Goal: Task Accomplishment & Management: Use online tool/utility

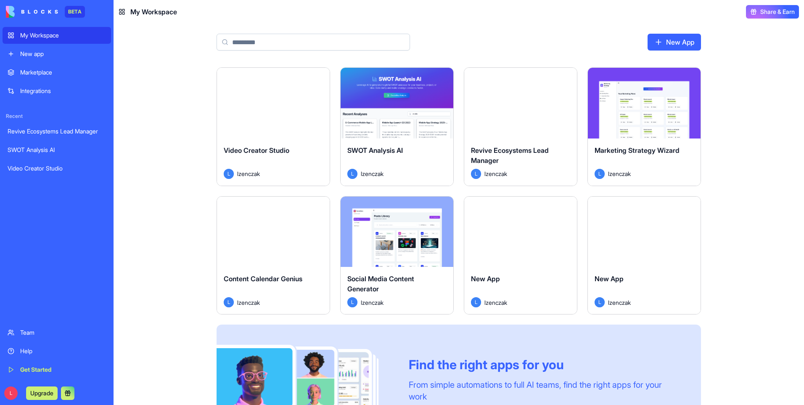
drag, startPoint x: 0, startPoint y: 0, endPoint x: 520, endPoint y: 148, distance: 540.7
click at [520, 148] on span "Revive Ecosystems Lead Manager" at bounding box center [510, 155] width 78 height 19
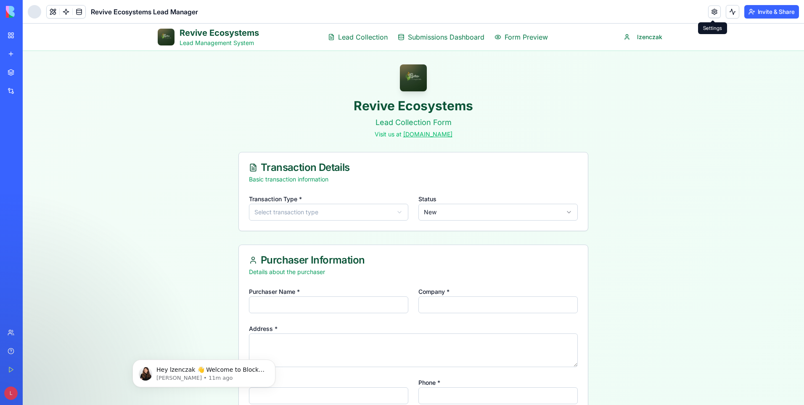
click at [711, 12] on link at bounding box center [715, 11] width 13 height 13
click at [713, 14] on link at bounding box center [715, 11] width 13 height 13
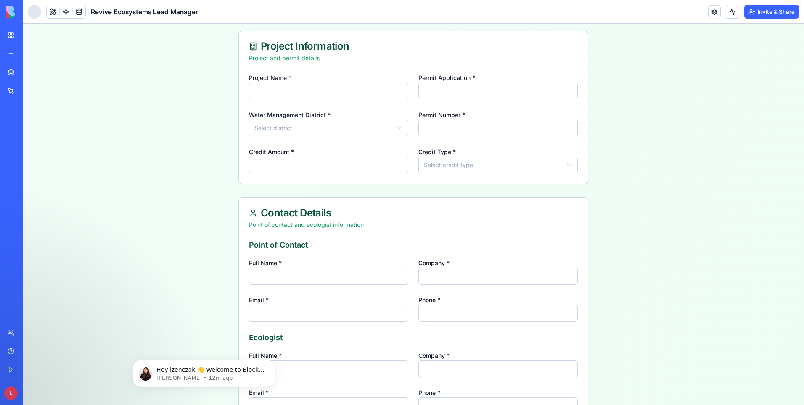
scroll to position [361, 0]
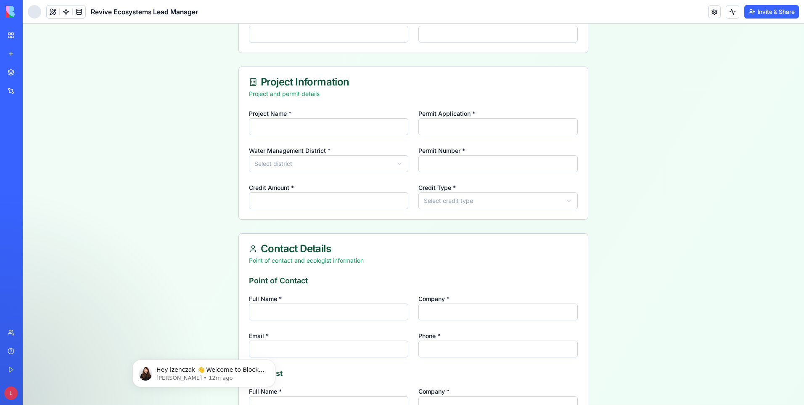
click at [31, 88] on div "Integrations" at bounding box center [25, 91] width 11 height 8
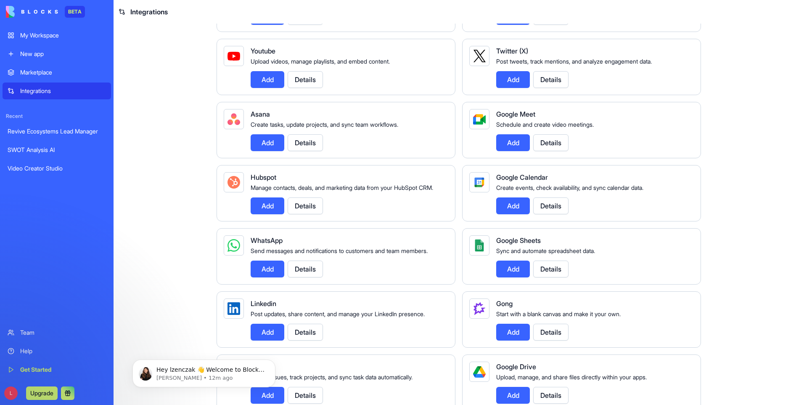
scroll to position [210, 0]
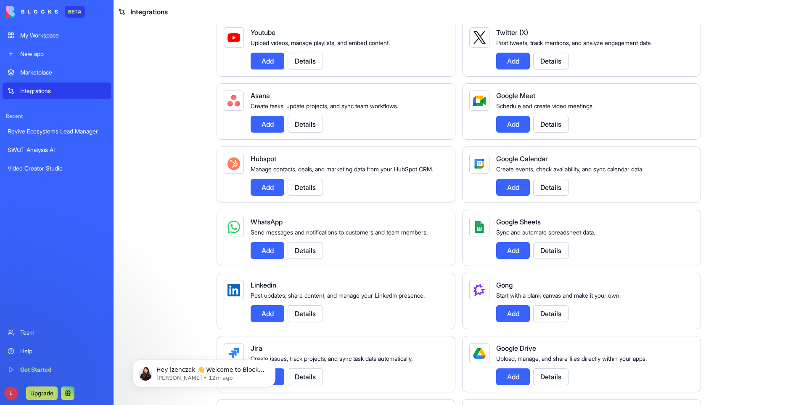
click at [264, 195] on button "Add" at bounding box center [268, 187] width 34 height 17
click at [265, 196] on button "Add" at bounding box center [268, 187] width 34 height 17
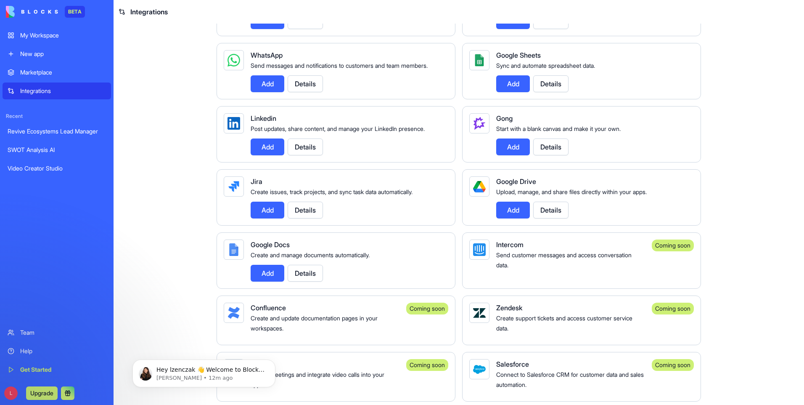
scroll to position [421, 0]
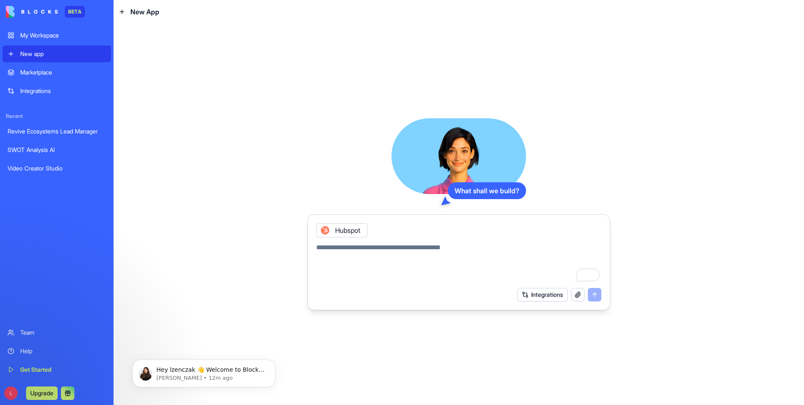
click at [32, 132] on div "Revive Ecosystems Lead Manager" at bounding box center [57, 131] width 98 height 8
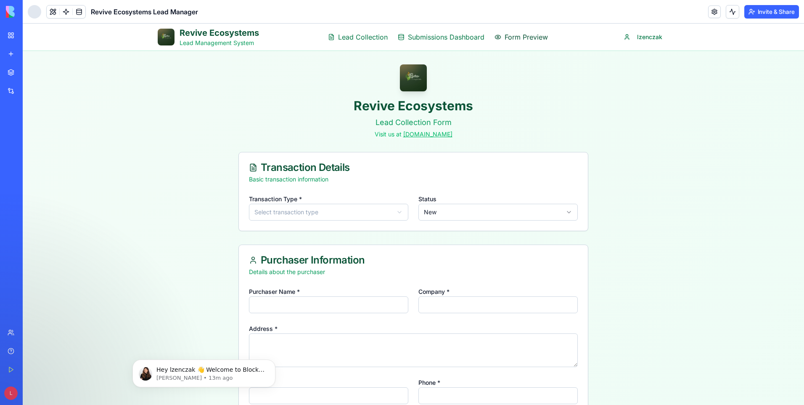
click at [517, 39] on span "Form Preview" at bounding box center [526, 37] width 43 height 10
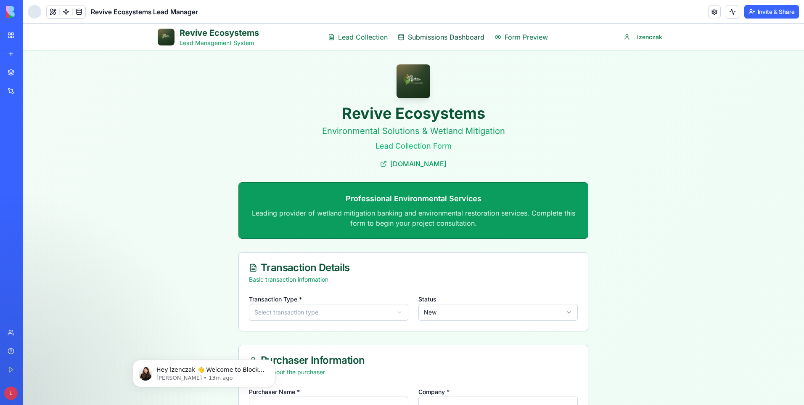
click at [418, 37] on span "Submissions Dashboard" at bounding box center [446, 37] width 77 height 10
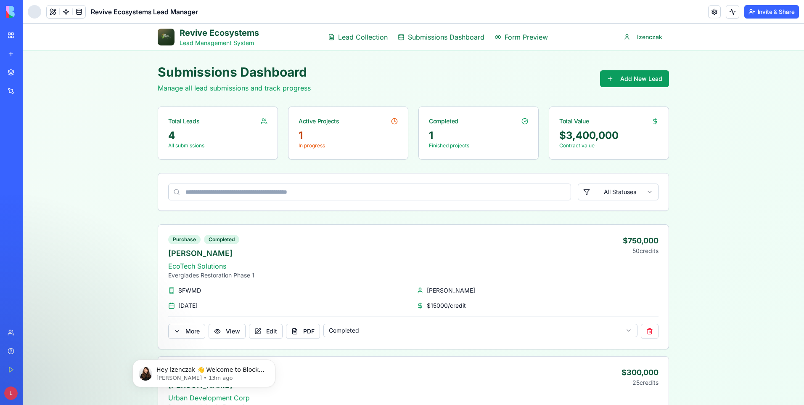
click at [302, 140] on div "1" at bounding box center [348, 135] width 99 height 13
click at [302, 134] on div "1" at bounding box center [348, 135] width 99 height 13
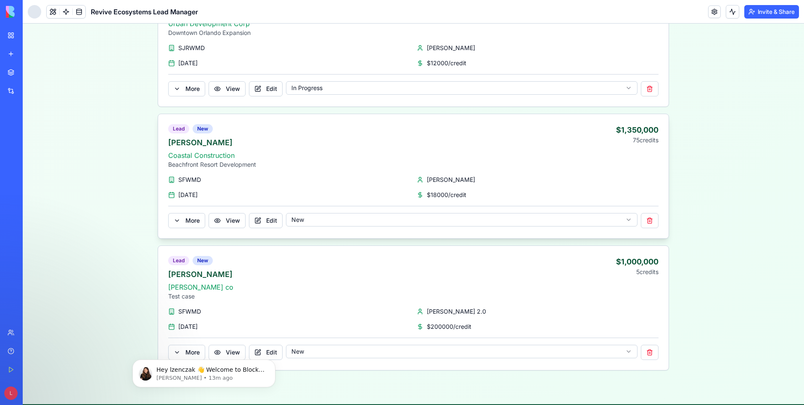
scroll to position [419, 0]
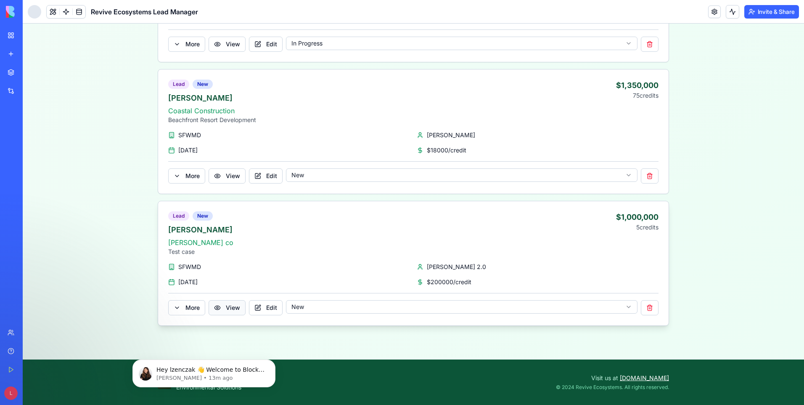
click at [226, 309] on button "View" at bounding box center [227, 307] width 37 height 15
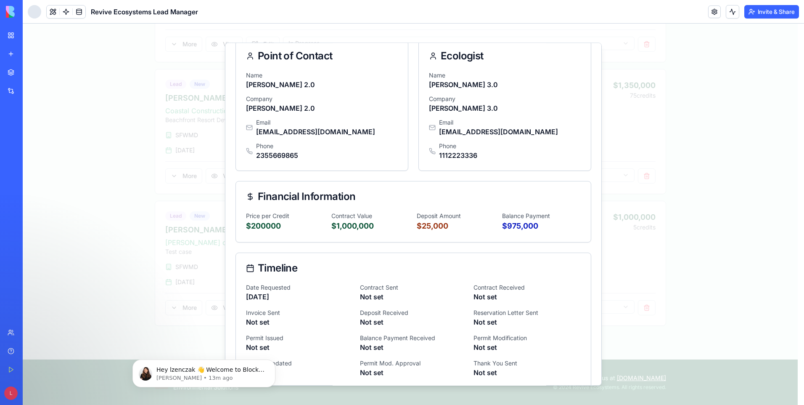
scroll to position [297, 0]
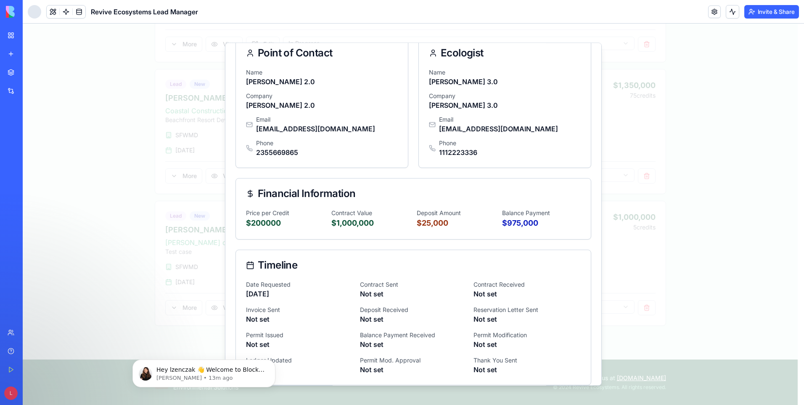
click at [265, 314] on p "Not set" at bounding box center [299, 319] width 107 height 10
click at [275, 314] on p "Not set" at bounding box center [299, 319] width 107 height 10
click at [253, 314] on p "Not set" at bounding box center [299, 319] width 107 height 10
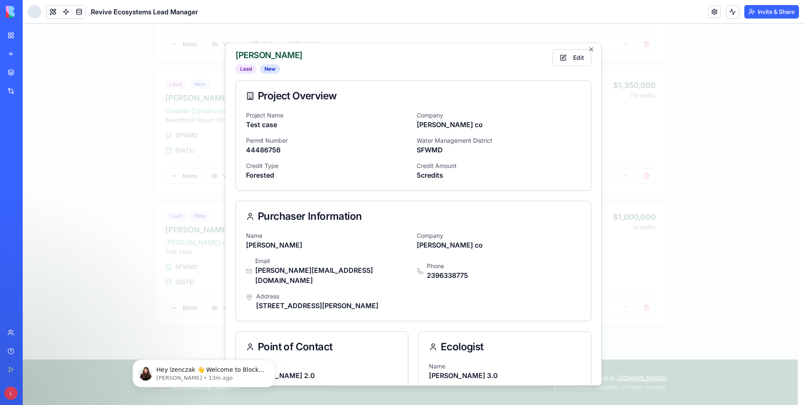
scroll to position [0, 0]
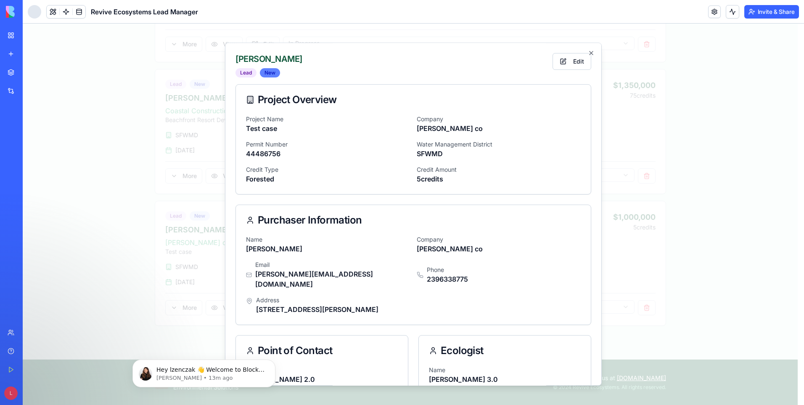
click at [270, 73] on div "New" at bounding box center [270, 72] width 20 height 9
click at [250, 72] on div "Lead" at bounding box center [246, 72] width 21 height 9
click at [565, 59] on button "Edit" at bounding box center [572, 61] width 39 height 17
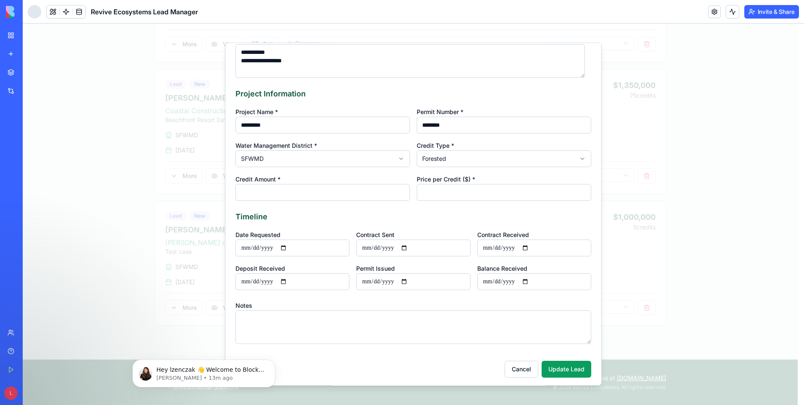
scroll to position [159, 0]
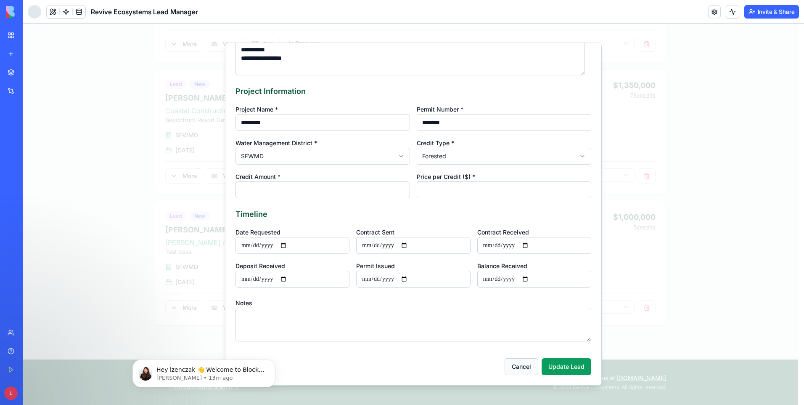
click at [517, 369] on button "Cancel" at bounding box center [522, 366] width 34 height 17
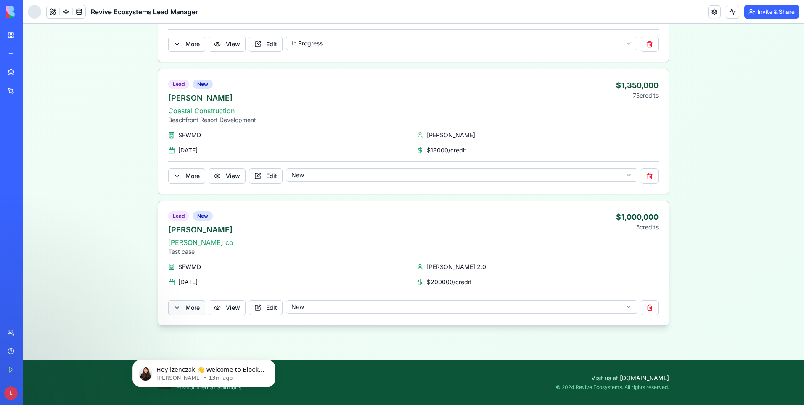
click at [188, 310] on span "More" at bounding box center [193, 307] width 14 height 8
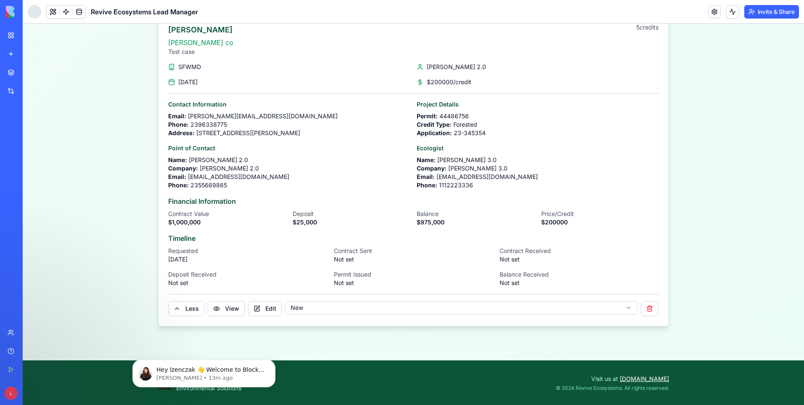
scroll to position [619, 0]
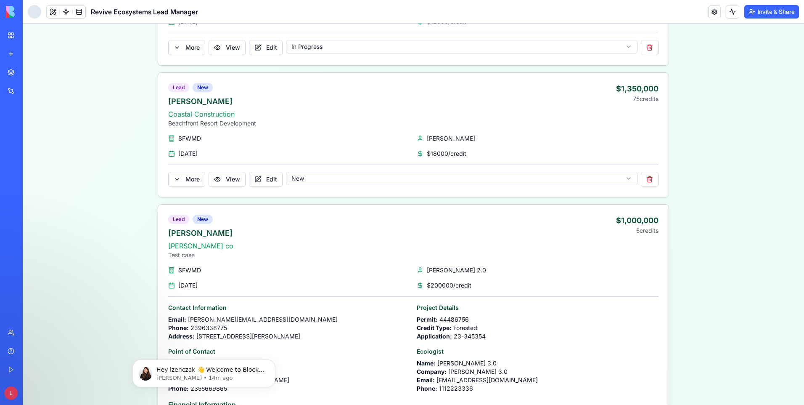
scroll to position [409, 0]
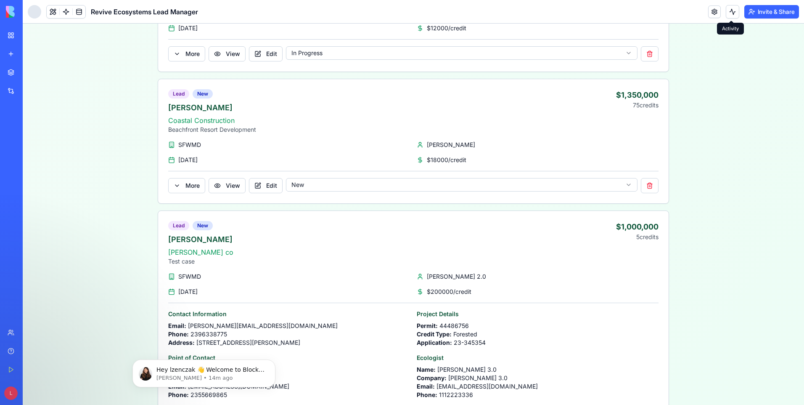
click at [732, 11] on button at bounding box center [732, 11] width 13 height 13
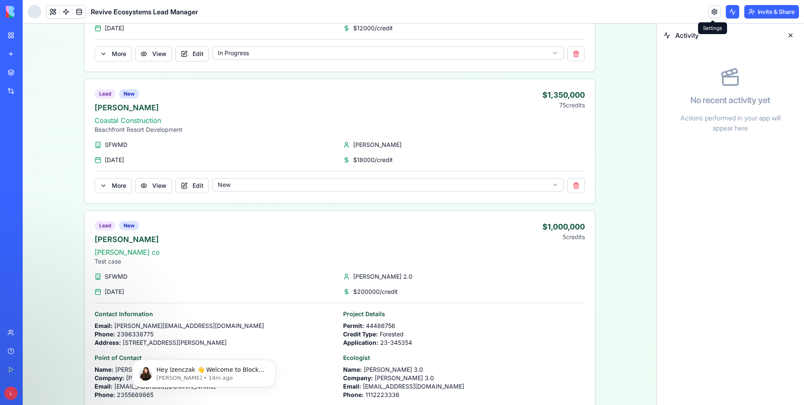
click at [715, 14] on link at bounding box center [715, 11] width 13 height 13
click at [712, 13] on link at bounding box center [715, 11] width 13 height 13
click at [792, 34] on button at bounding box center [790, 35] width 13 height 13
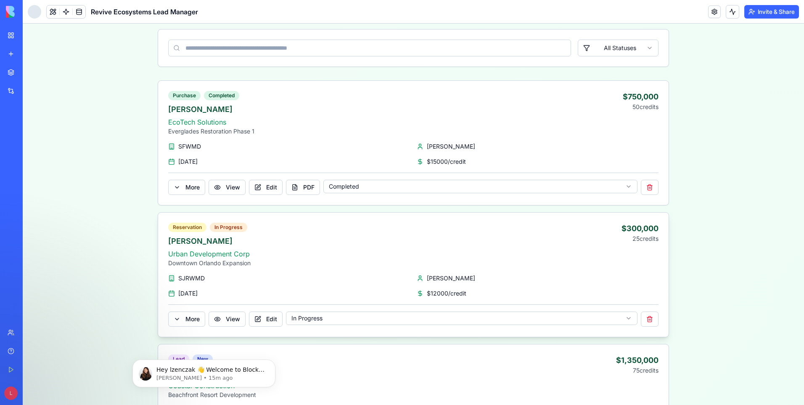
scroll to position [157, 0]
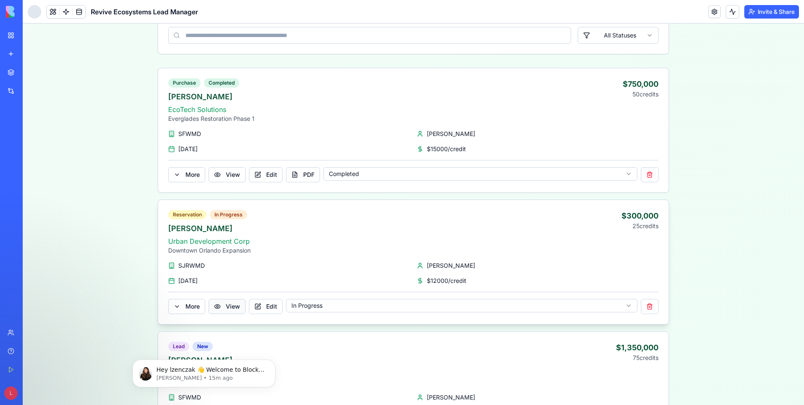
click at [216, 303] on button "View" at bounding box center [227, 306] width 37 height 15
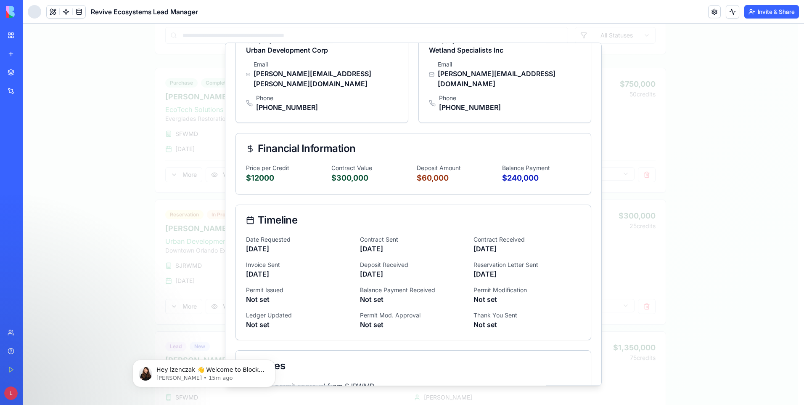
scroll to position [359, 0]
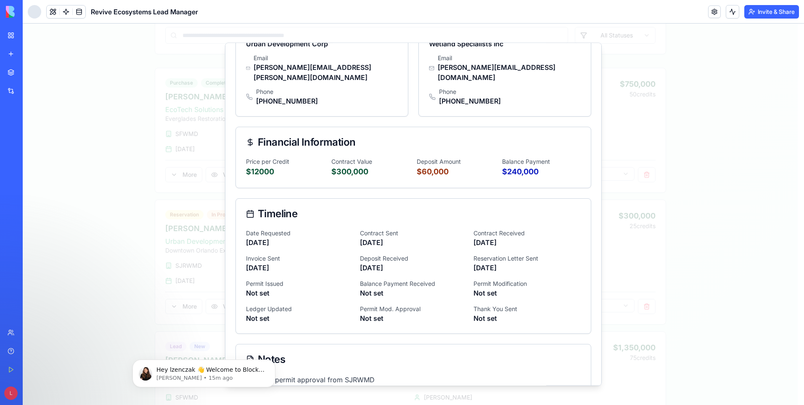
click at [265, 288] on p "Not set" at bounding box center [299, 293] width 107 height 10
click at [275, 288] on p "Not set" at bounding box center [299, 293] width 107 height 10
click at [266, 288] on p "Not set" at bounding box center [299, 293] width 107 height 10
click at [268, 313] on p "Not set" at bounding box center [299, 318] width 107 height 10
click at [372, 288] on p "Not set" at bounding box center [413, 293] width 107 height 10
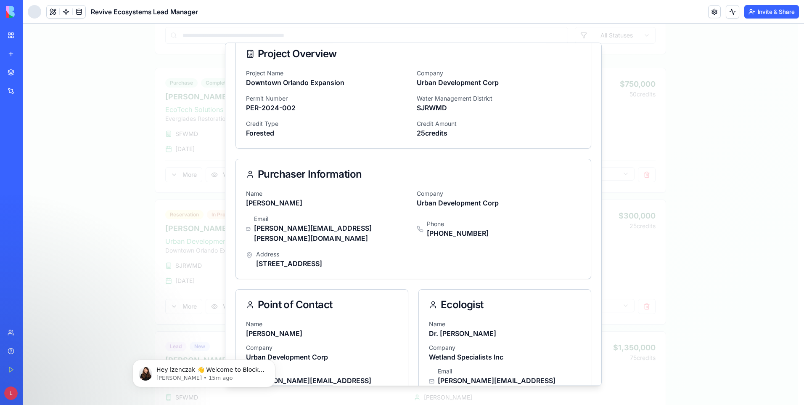
scroll to position [0, 0]
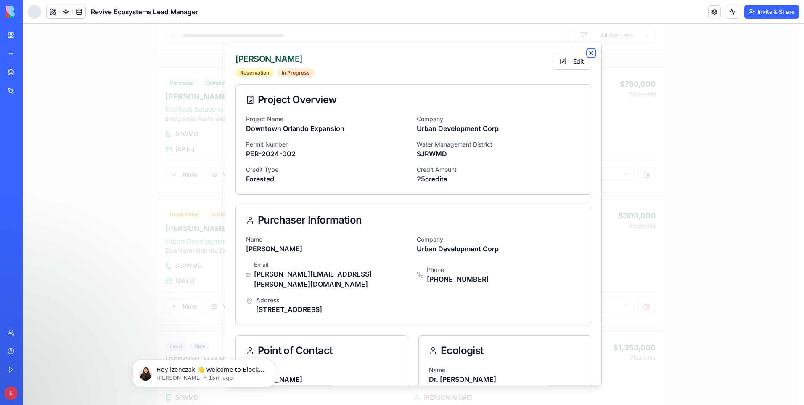
click at [590, 53] on icon "button" at bounding box center [591, 52] width 3 height 3
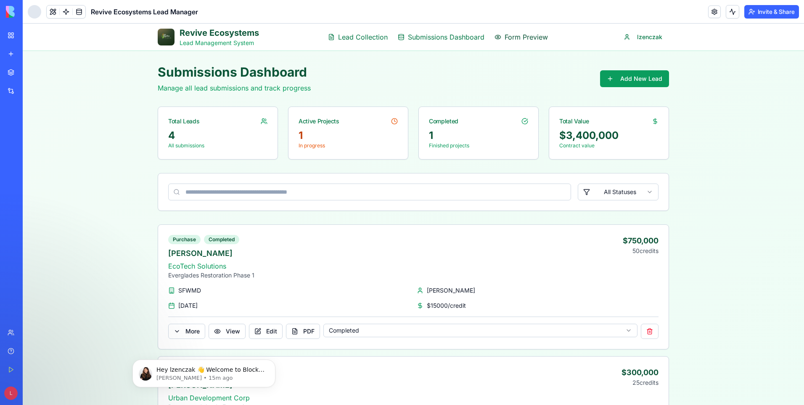
click at [499, 37] on link "Form Preview" at bounding box center [521, 37] width 53 height 10
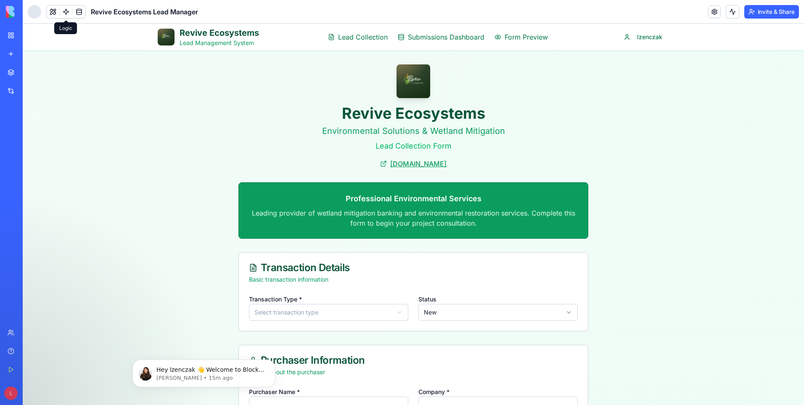
click at [67, 12] on link at bounding box center [66, 11] width 13 height 13
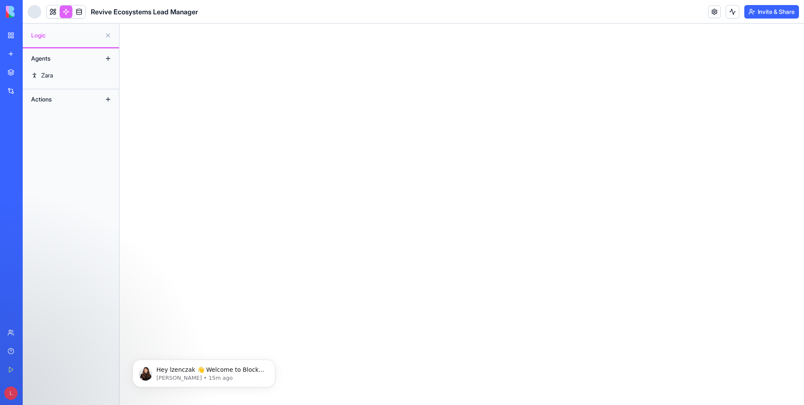
click at [109, 59] on button at bounding box center [107, 58] width 13 height 13
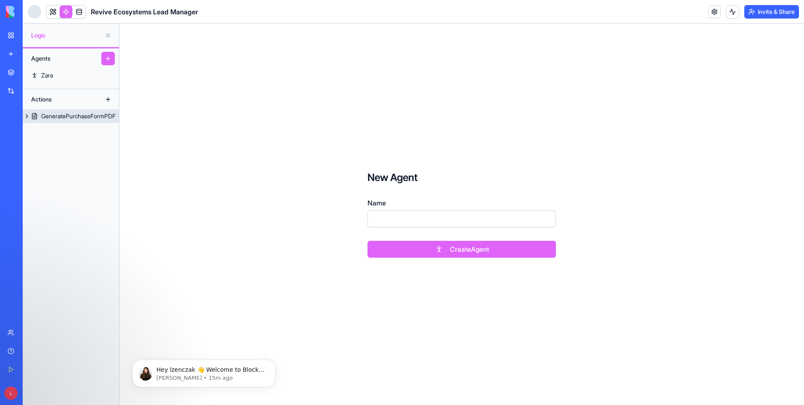
click at [50, 119] on div "GeneratePurchaseFormPDF" at bounding box center [78, 116] width 74 height 8
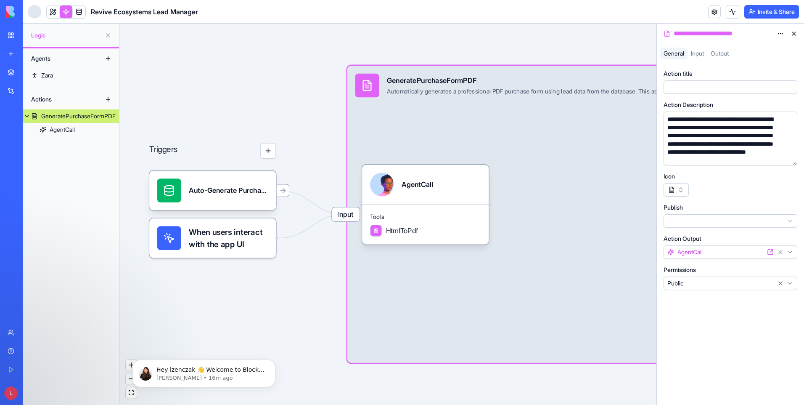
click at [684, 195] on button "button" at bounding box center [676, 189] width 25 height 13
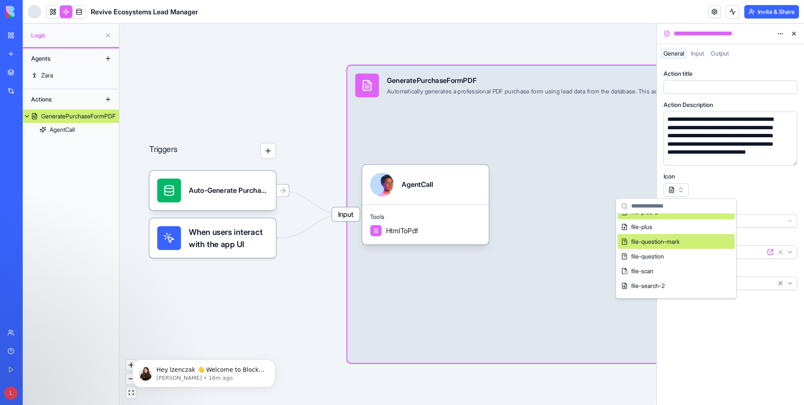
scroll to position [10120, 0]
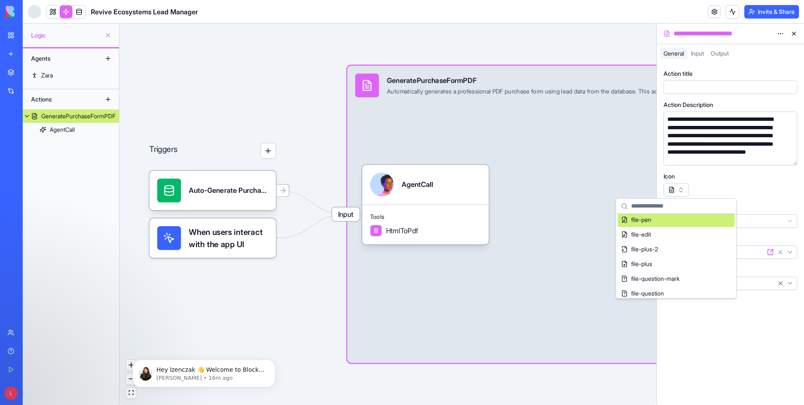
click at [739, 182] on div "Icon" at bounding box center [731, 184] width 134 height 24
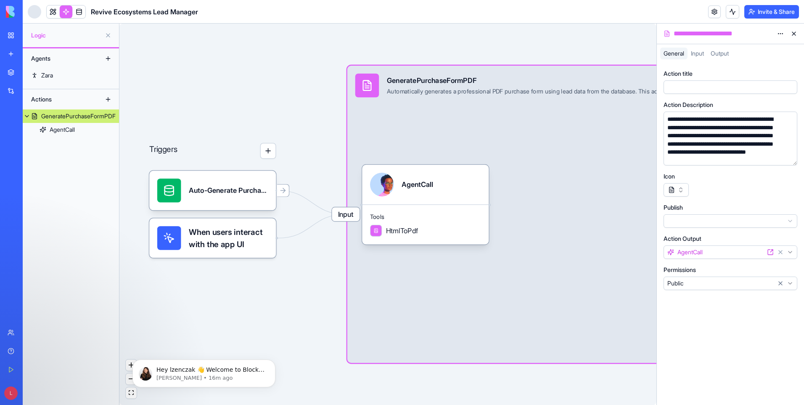
click at [682, 223] on html "**********" at bounding box center [402, 202] width 804 height 405
click at [690, 287] on html "**********" at bounding box center [402, 202] width 804 height 405
click at [741, 87] on div at bounding box center [722, 86] width 115 height 9
click at [702, 56] on span "Input" at bounding box center [697, 53] width 13 height 7
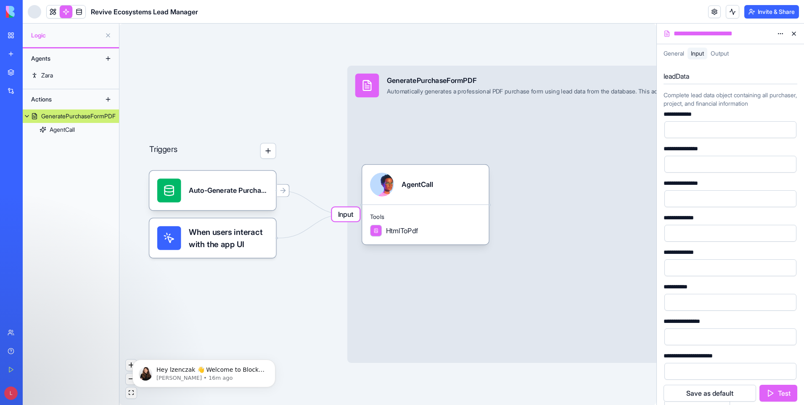
click at [674, 53] on span "General" at bounding box center [674, 53] width 21 height 7
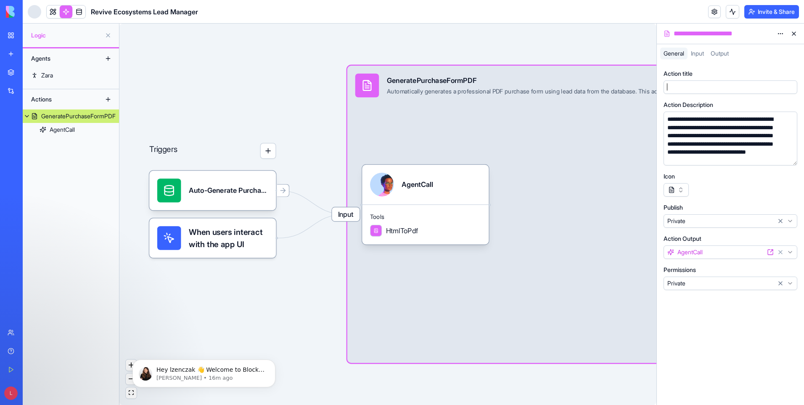
click at [687, 87] on div at bounding box center [722, 86] width 115 height 9
click at [788, 88] on button "button" at bounding box center [789, 86] width 13 height 13
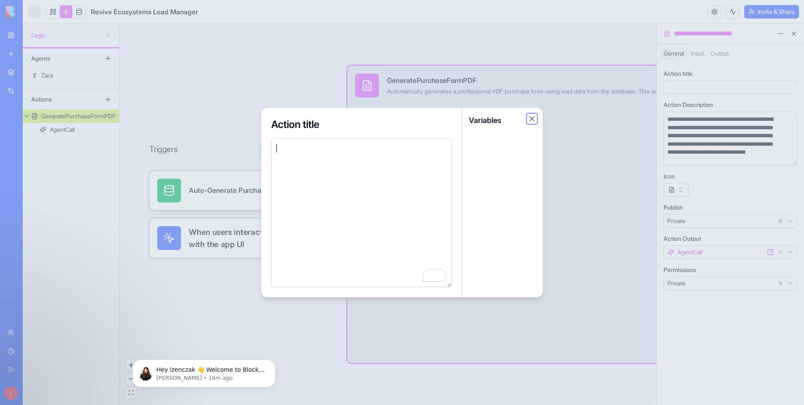
click at [533, 120] on button "Close" at bounding box center [532, 118] width 8 height 8
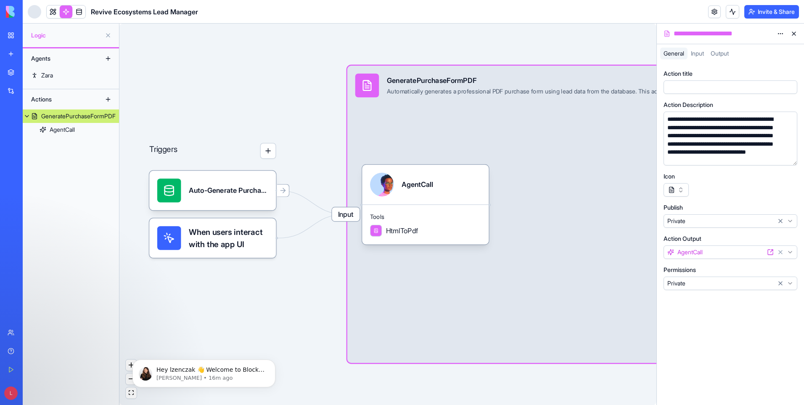
click at [681, 89] on div at bounding box center [722, 86] width 115 height 9
click at [688, 91] on div at bounding box center [722, 86] width 115 height 9
click at [686, 89] on div "*" at bounding box center [722, 86] width 115 height 9
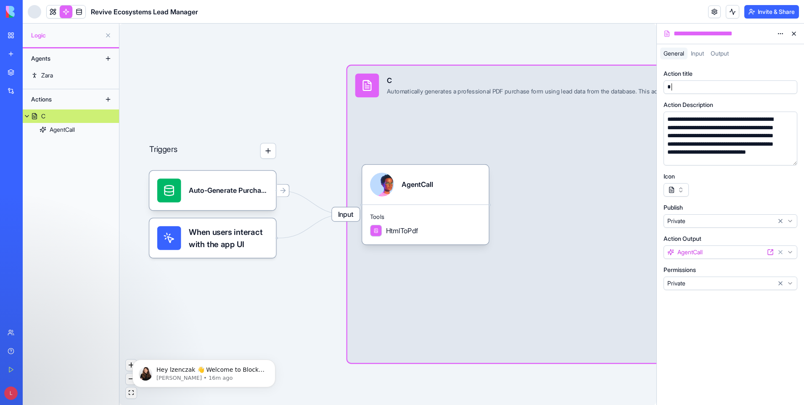
click at [686, 90] on div "*" at bounding box center [722, 86] width 115 height 9
click at [791, 86] on button "button" at bounding box center [789, 86] width 13 height 13
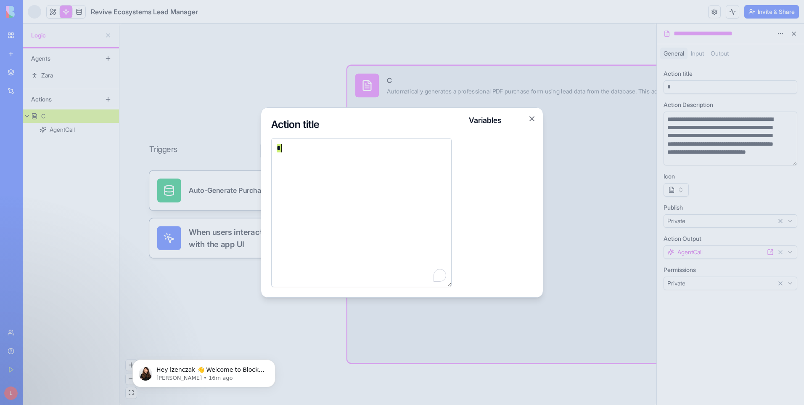
click at [299, 151] on div "*" at bounding box center [360, 147] width 172 height 9
click at [733, 93] on div at bounding box center [402, 202] width 804 height 405
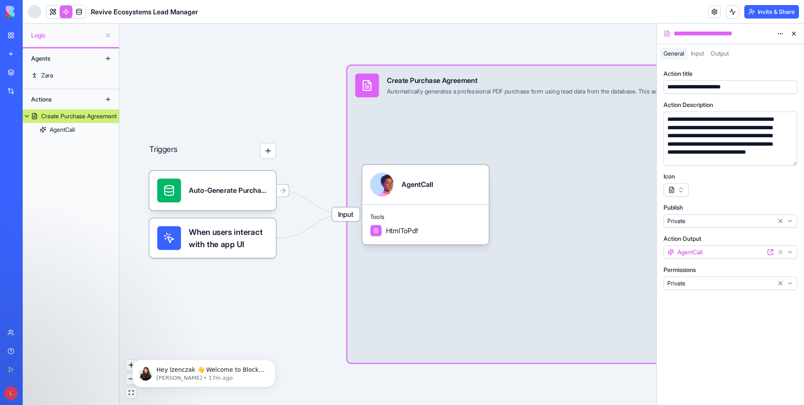
click at [722, 55] on span "Output" at bounding box center [720, 53] width 18 height 7
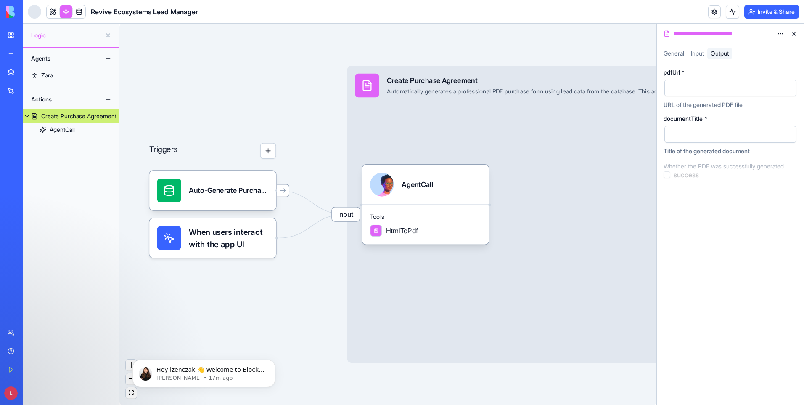
click at [698, 87] on div at bounding box center [724, 88] width 112 height 13
click at [789, 88] on button "button" at bounding box center [788, 87] width 13 height 13
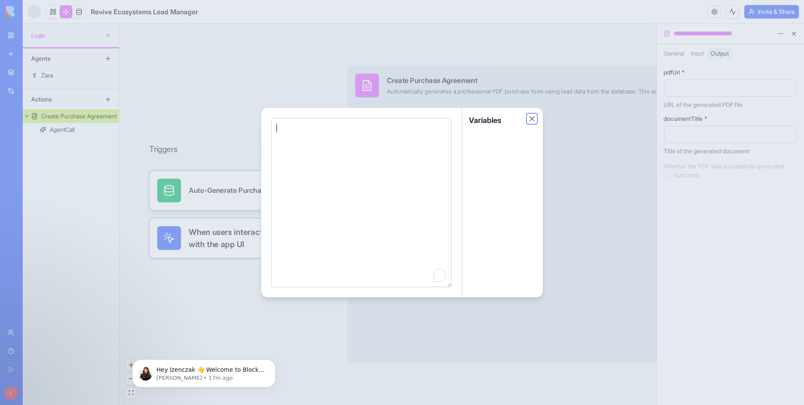
click at [534, 119] on button "Close" at bounding box center [532, 118] width 8 height 8
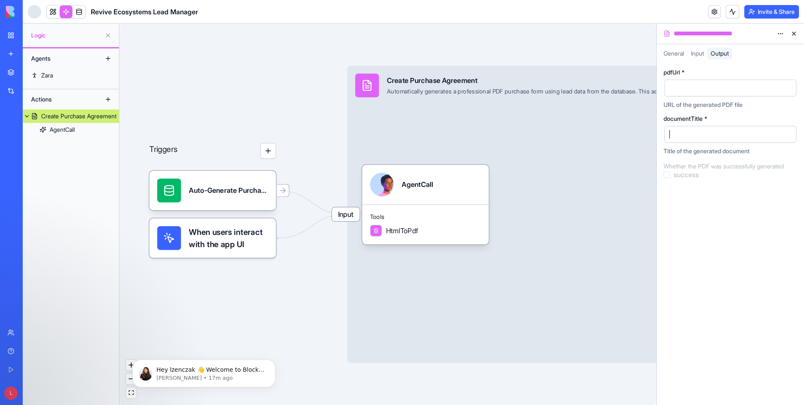
click at [682, 130] on div at bounding box center [724, 134] width 112 height 13
